Goal: Task Accomplishment & Management: Use online tool/utility

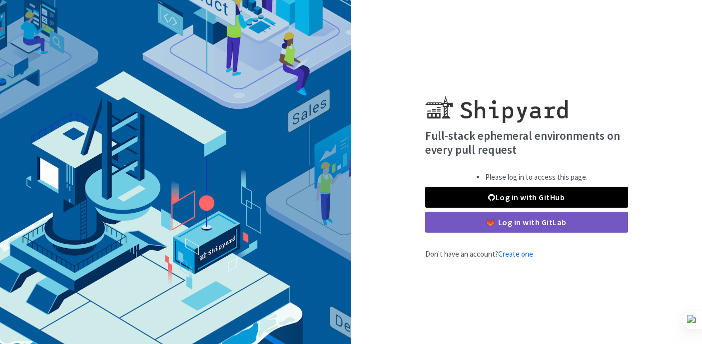
click at [539, 200] on link "Log in with GitHub" at bounding box center [526, 197] width 203 height 21
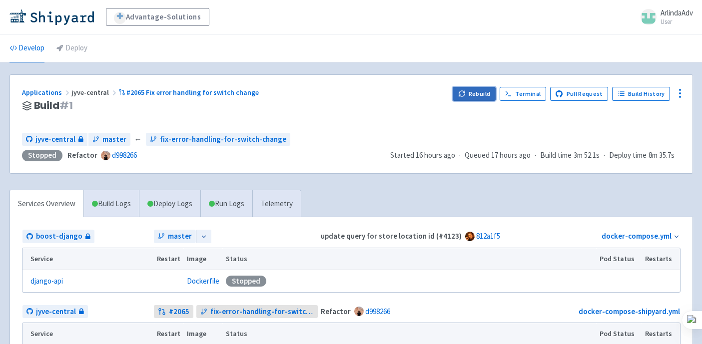
click at [478, 94] on button "Rebuild" at bounding box center [474, 94] width 43 height 14
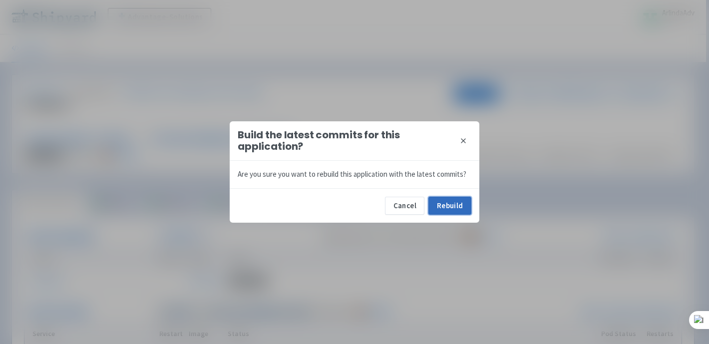
click at [444, 211] on button "Rebuild" at bounding box center [450, 206] width 43 height 18
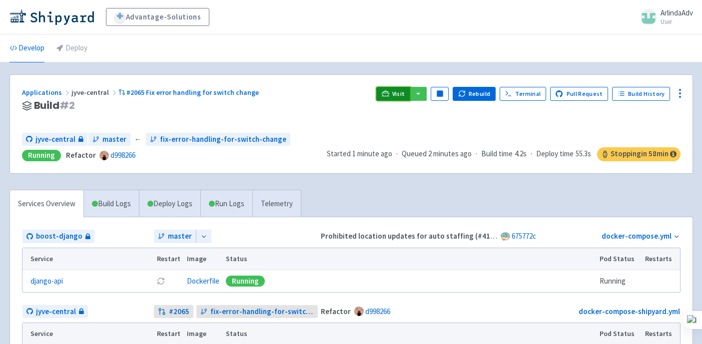
click at [400, 95] on span "Visit" at bounding box center [398, 94] width 13 height 8
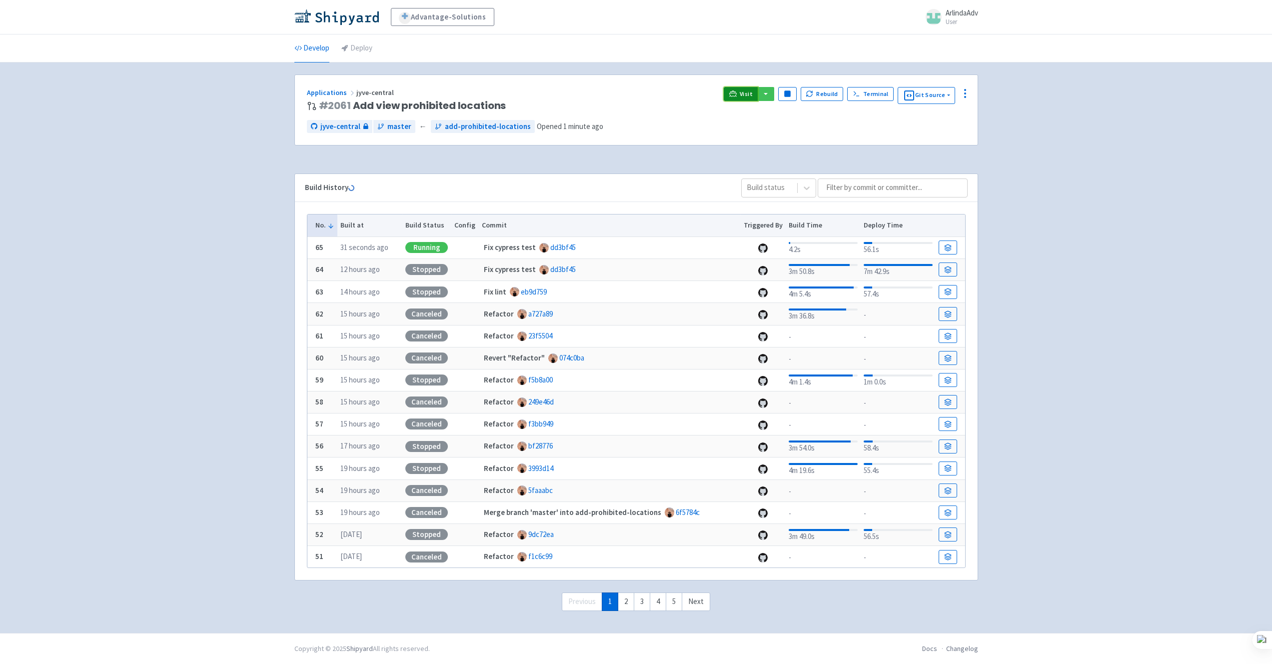
click at [742, 97] on link "Visit" at bounding box center [740, 94] width 34 height 14
